Goal: Book appointment/travel/reservation

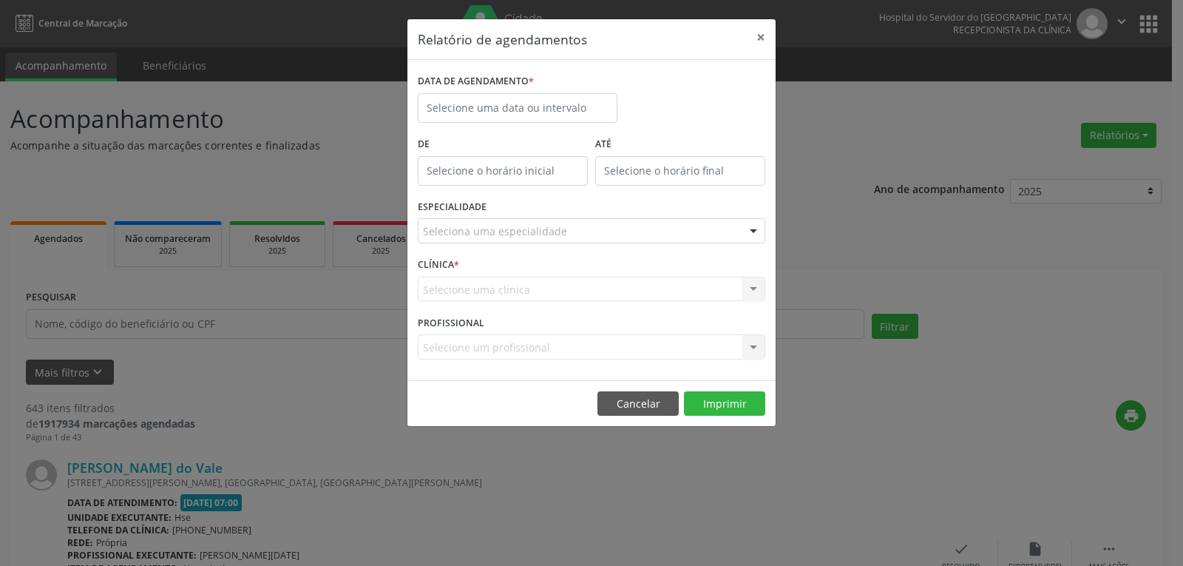
select select "8"
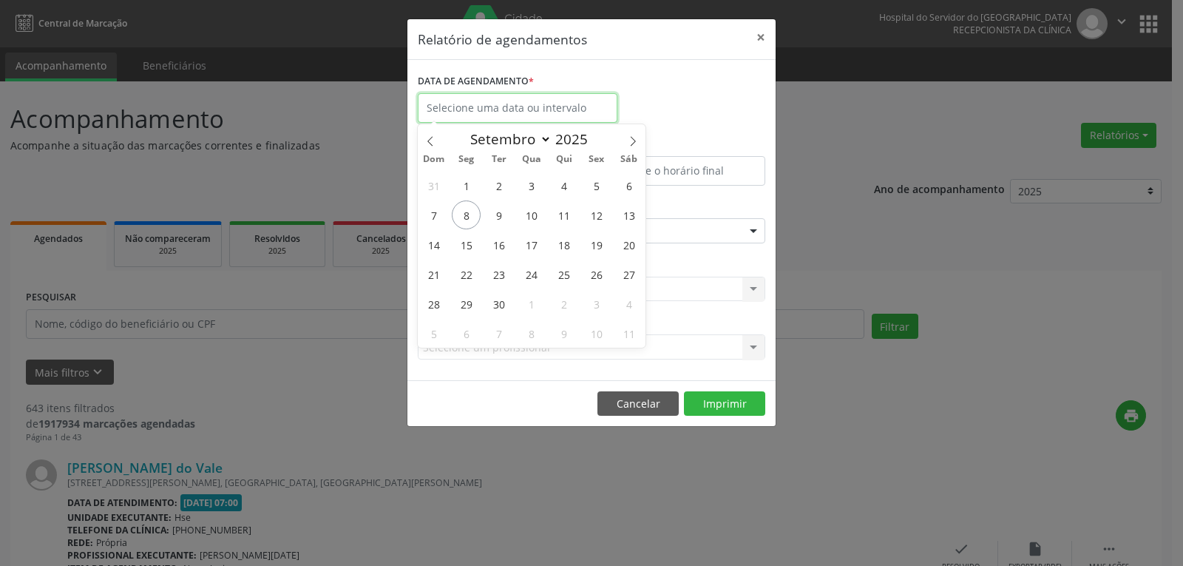
click at [572, 122] on body "Central de Marcação Hospital do Servidor do [GEOGRAPHIC_DATA] Recepcionista da …" at bounding box center [591, 283] width 1183 height 566
click at [459, 214] on span "8" at bounding box center [466, 214] width 29 height 29
type input "[DATE]"
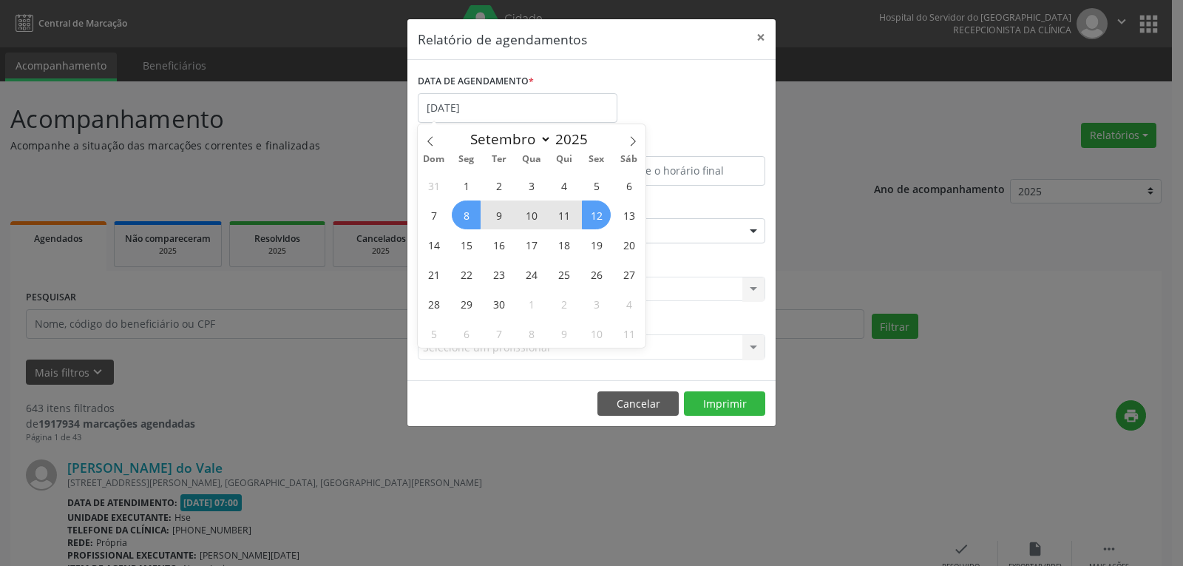
click at [596, 223] on span "12" at bounding box center [596, 214] width 29 height 29
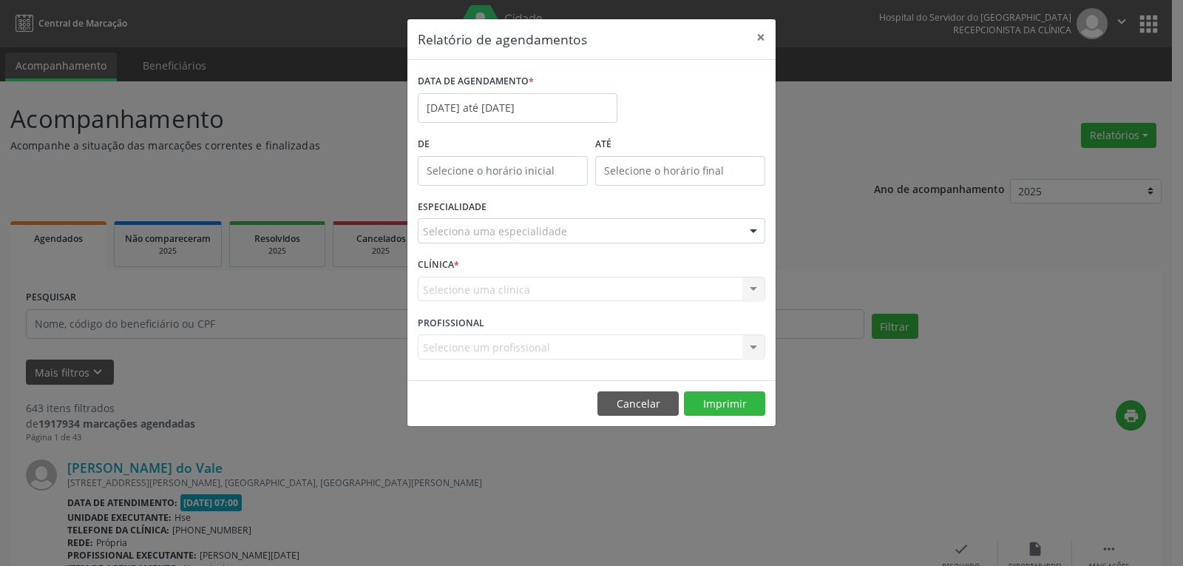
click at [603, 231] on div "Seleciona uma especialidade" at bounding box center [592, 230] width 348 height 25
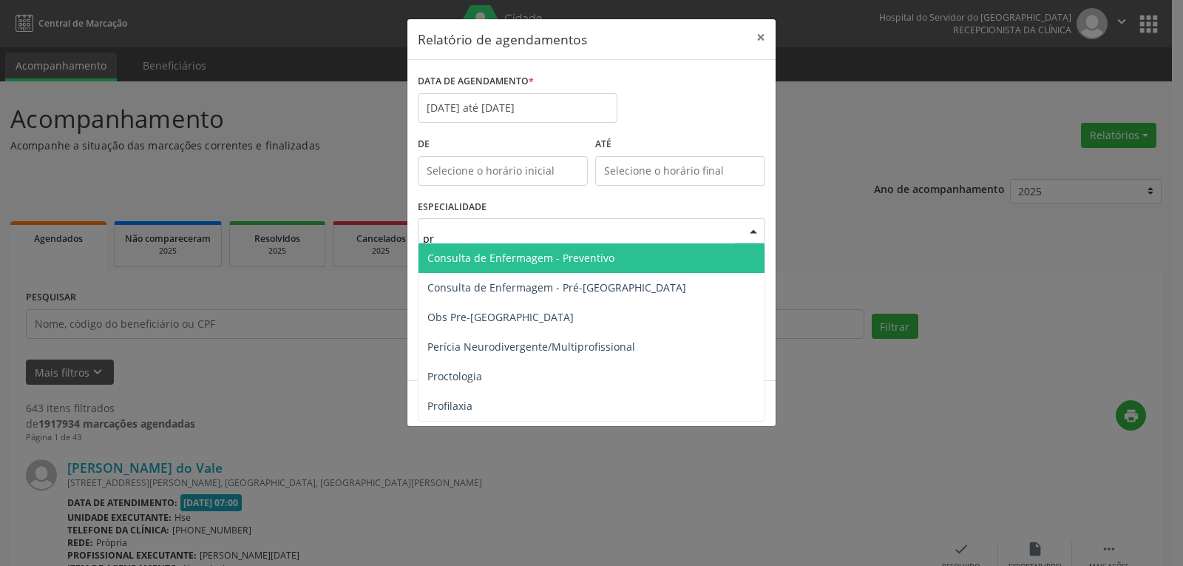
type input "pro"
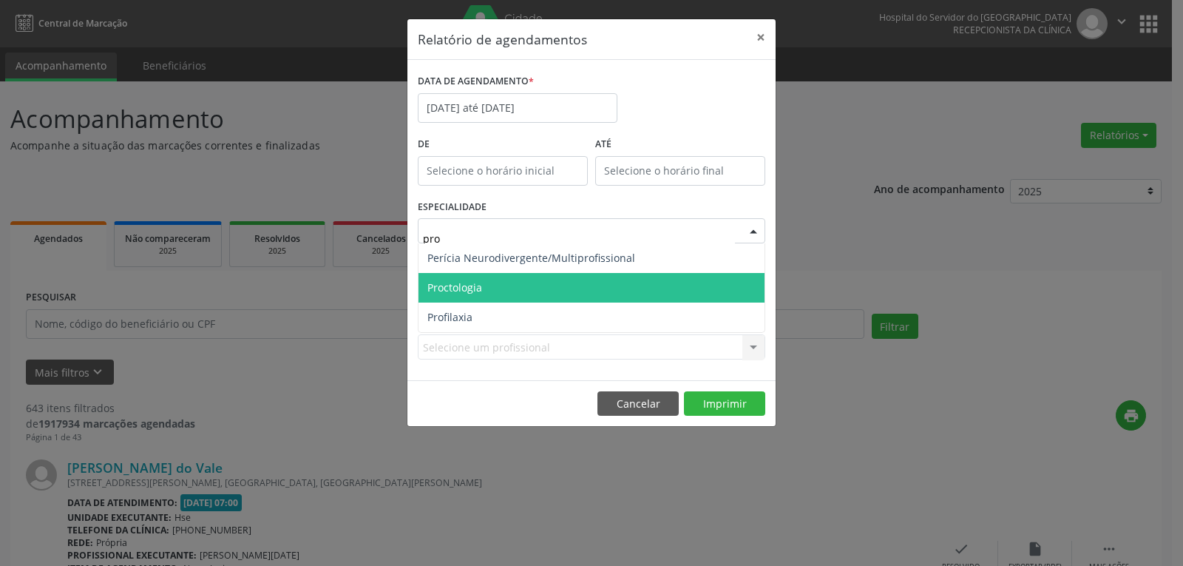
click at [616, 294] on span "Proctologia" at bounding box center [592, 288] width 346 height 30
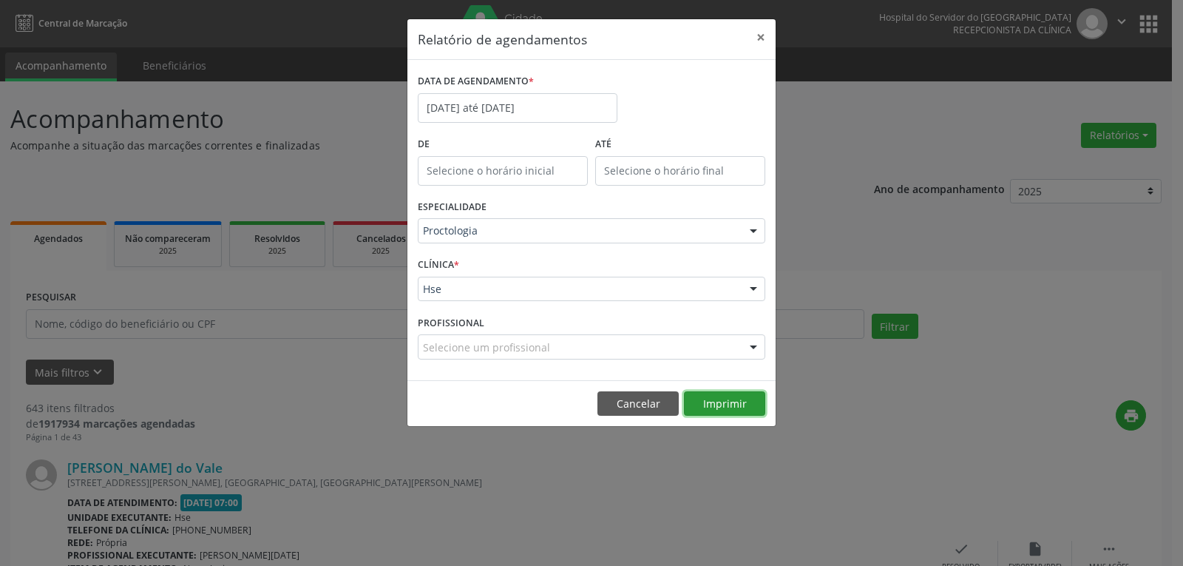
click at [708, 403] on button "Imprimir" at bounding box center [724, 403] width 81 height 25
click at [570, 103] on input "[DATE] até [DATE]" at bounding box center [518, 108] width 200 height 30
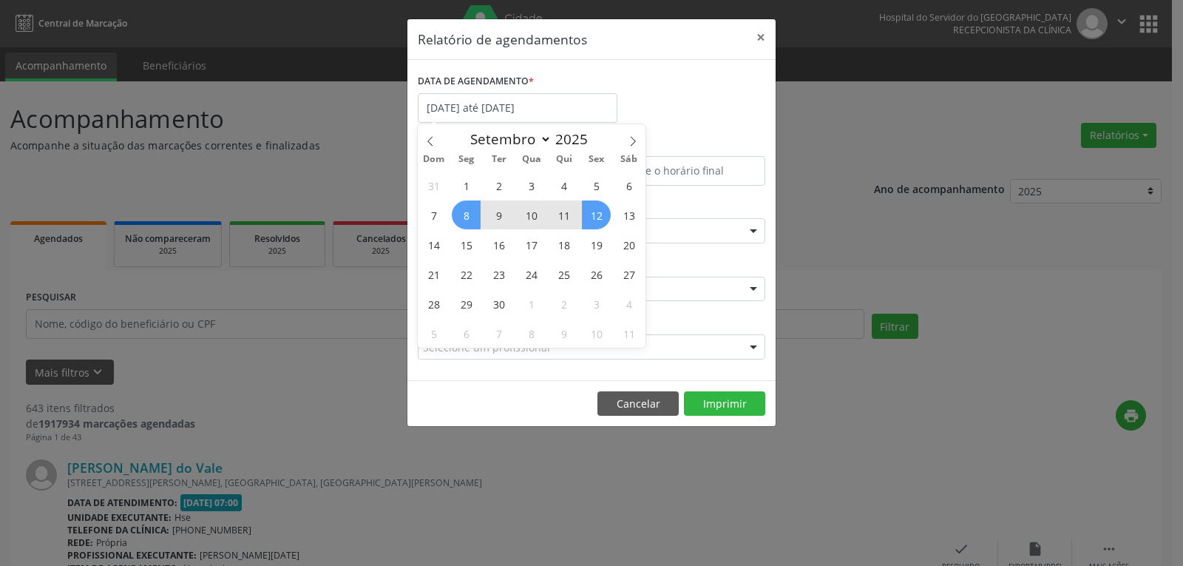
click at [494, 218] on span "9" at bounding box center [498, 214] width 29 height 29
type input "[DATE]"
click at [494, 218] on span "9" at bounding box center [498, 214] width 29 height 29
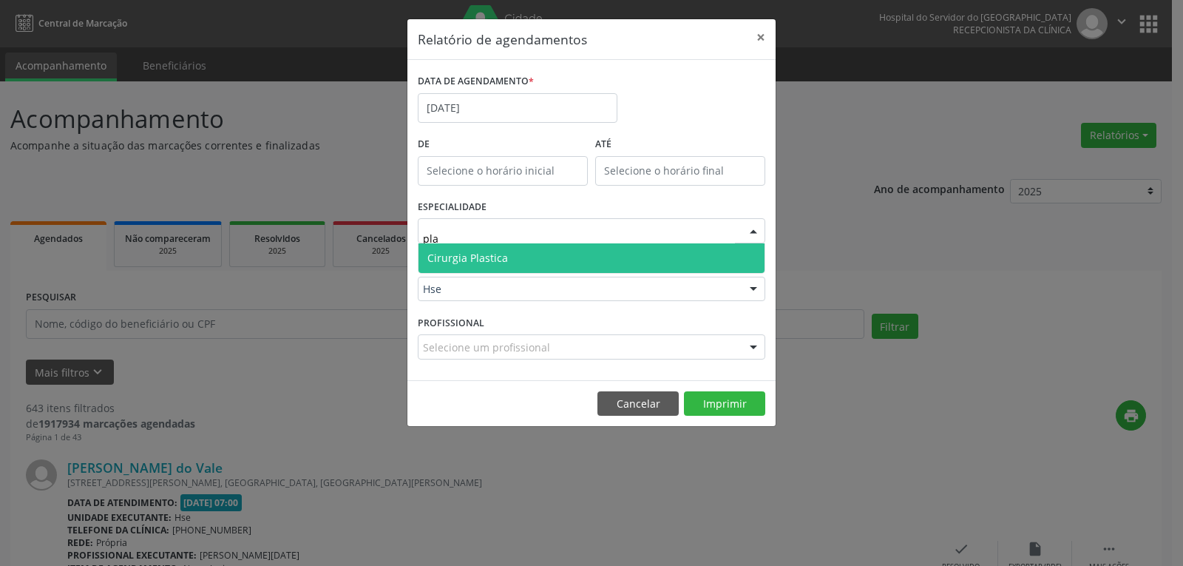
type input "plas"
click at [538, 257] on span "Cirurgia Plastica" at bounding box center [592, 258] width 346 height 30
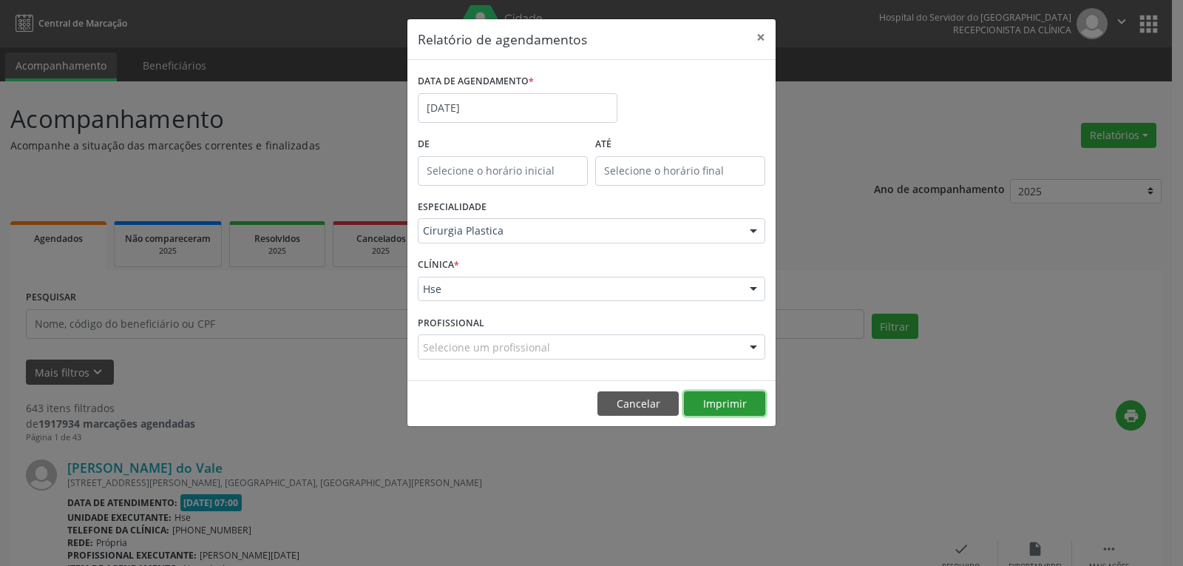
click at [716, 401] on button "Imprimir" at bounding box center [724, 403] width 81 height 25
